Goal: Information Seeking & Learning: Learn about a topic

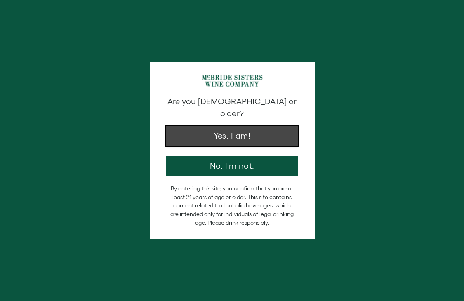
click at [242, 129] on button "Yes, I am!" at bounding box center [232, 136] width 132 height 20
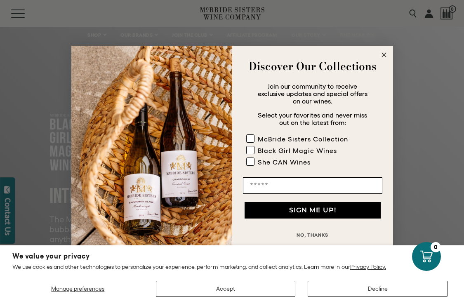
click at [388, 48] on form "Discover Our Collections Join our community to receive exclusive updates and sp…" at bounding box center [232, 151] width 322 height 210
click at [387, 50] on icon "Close dialog" at bounding box center [384, 55] width 10 height 10
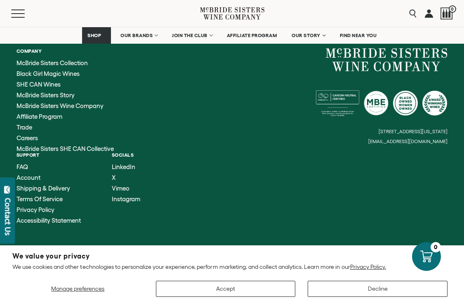
scroll to position [2418, 0]
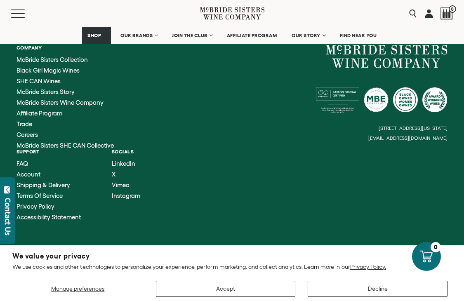
click at [8, 191] on icon at bounding box center [7, 189] width 6 height 7
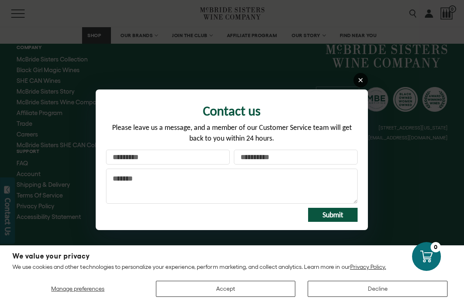
click at [358, 77] on icon at bounding box center [361, 80] width 6 height 6
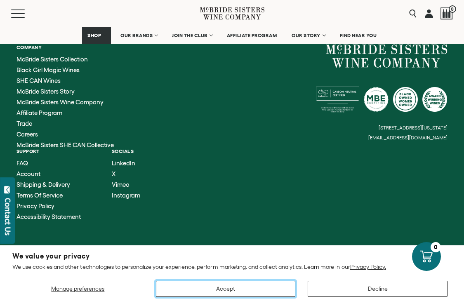
click at [274, 289] on button "Accept" at bounding box center [226, 289] width 140 height 16
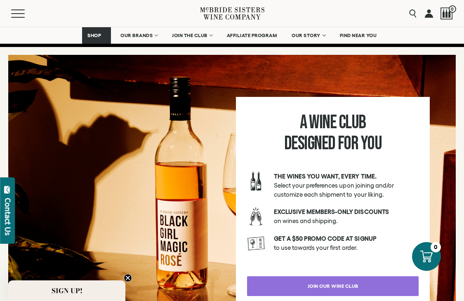
scroll to position [1368, 0]
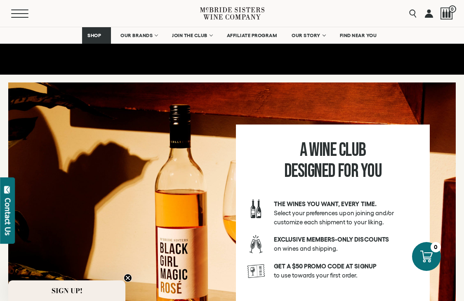
click at [27, 12] on button "Menu" at bounding box center [26, 13] width 30 height 8
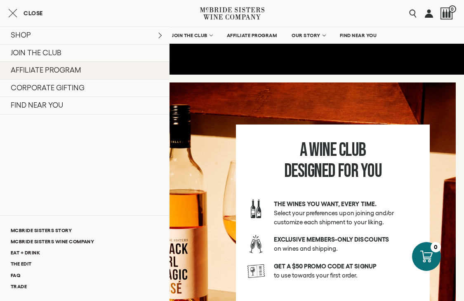
click at [70, 70] on link "AFFILIATE PROGRAM" at bounding box center [85, 71] width 170 height 18
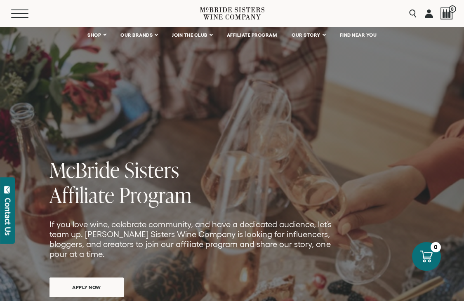
click at [21, 17] on span "Mobile Menu Trigger" at bounding box center [19, 17] width 17 height 1
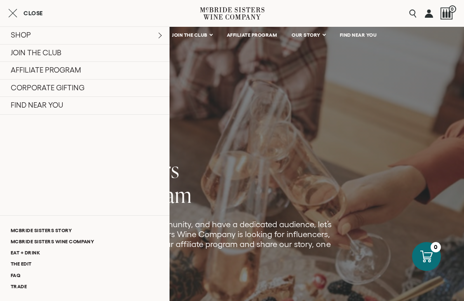
click at [203, 224] on p "If you love wine, celebrate community, and have a dedicated audience, let’s tea…" at bounding box center [192, 240] width 284 height 40
click at [195, 217] on div "[PERSON_NAME] Sisters Affiliate Program If you love wine, celebrate community, …" at bounding box center [192, 236] width 284 height 164
drag, startPoint x: 14, startPoint y: 275, endPoint x: 399, endPoint y: 2, distance: 471.8
click at [0, 0] on div "Close SHOP Sets Reds Whites [GEOGRAPHIC_DATA] Sparkling All Wines JOIN THE CLUB" at bounding box center [85, 150] width 170 height 301
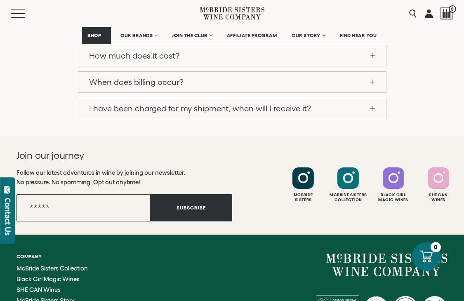
scroll to position [997, 0]
